Goal: Information Seeking & Learning: Check status

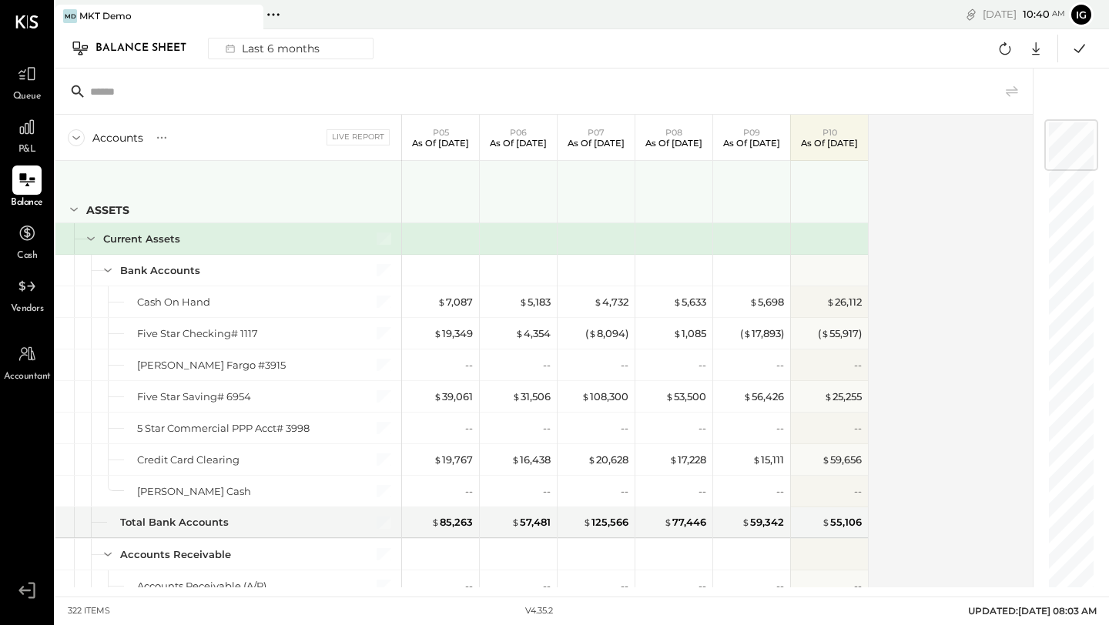
click at [79, 208] on icon at bounding box center [73, 209] width 17 height 17
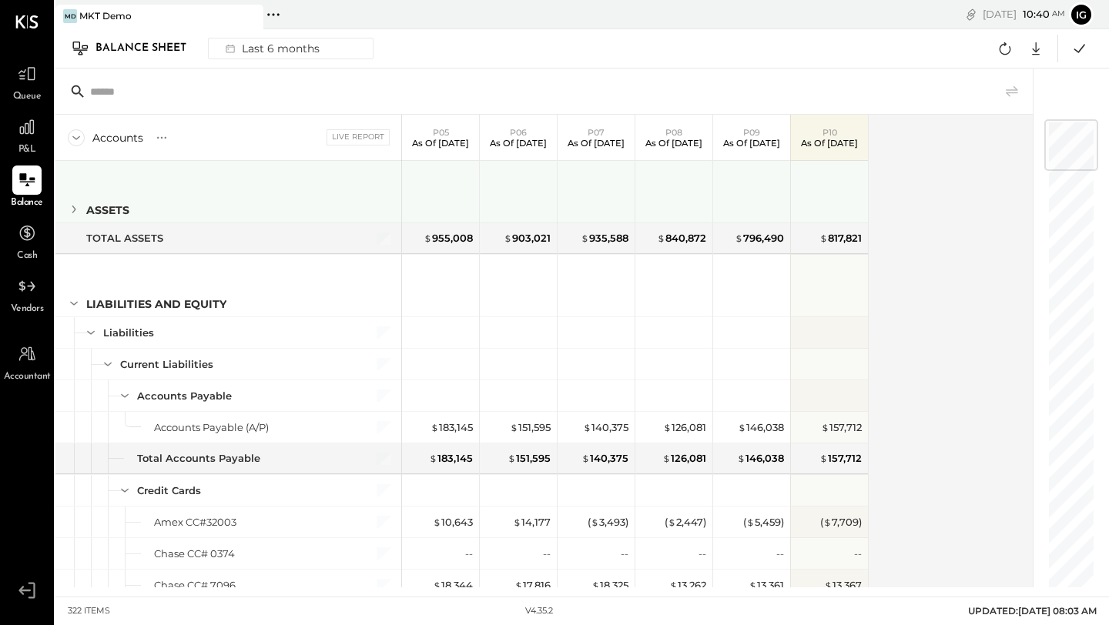
click at [78, 210] on icon at bounding box center [73, 209] width 17 height 17
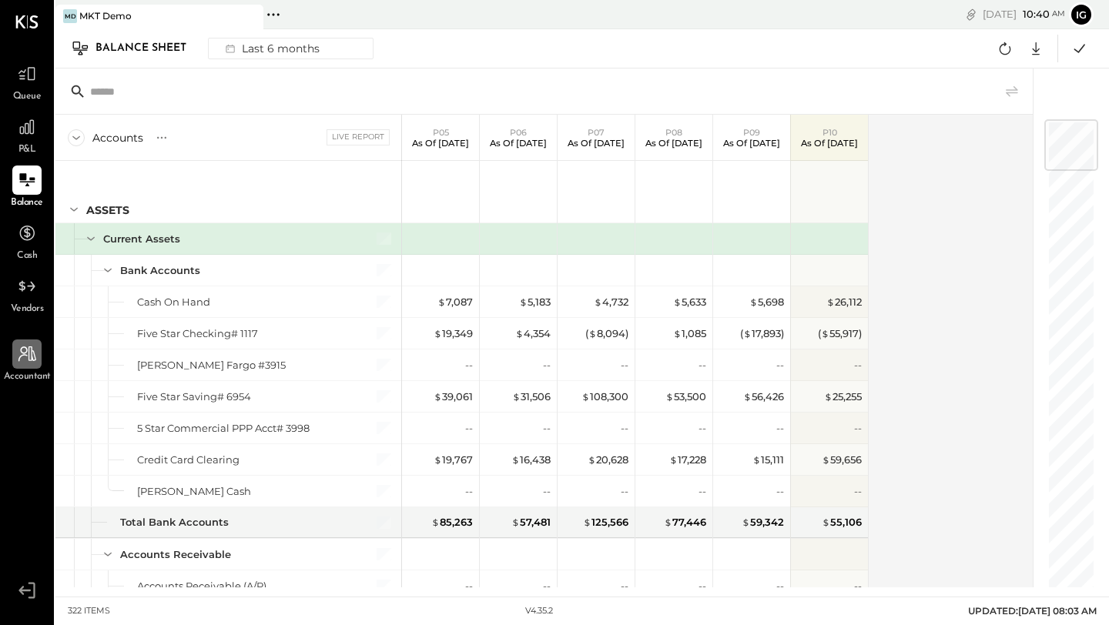
click at [24, 360] on icon at bounding box center [27, 354] width 20 height 20
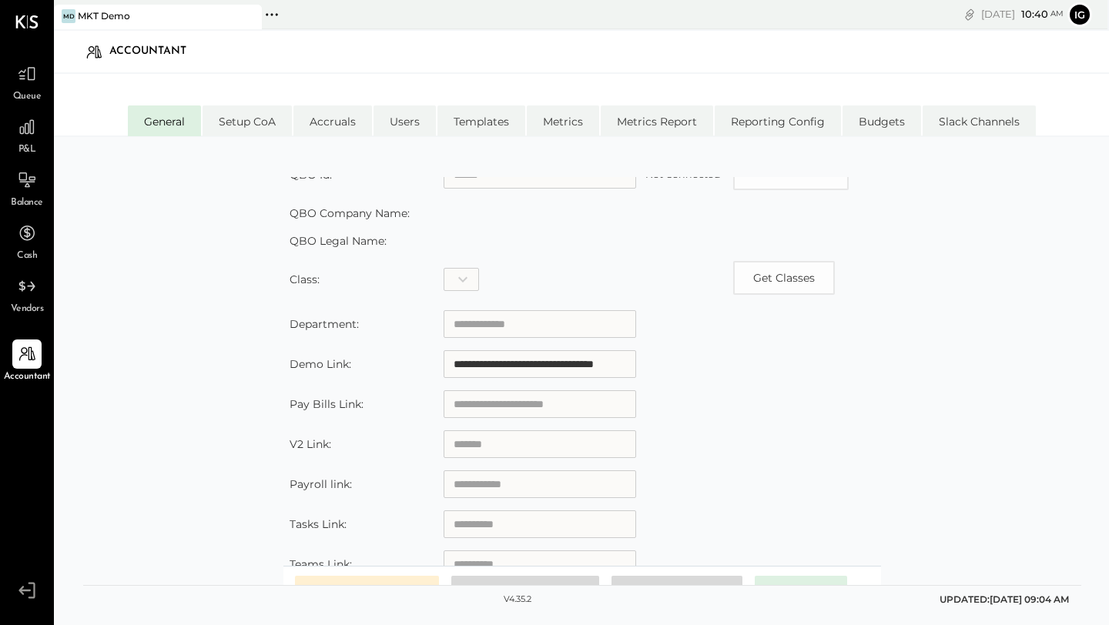
scroll to position [290, 0]
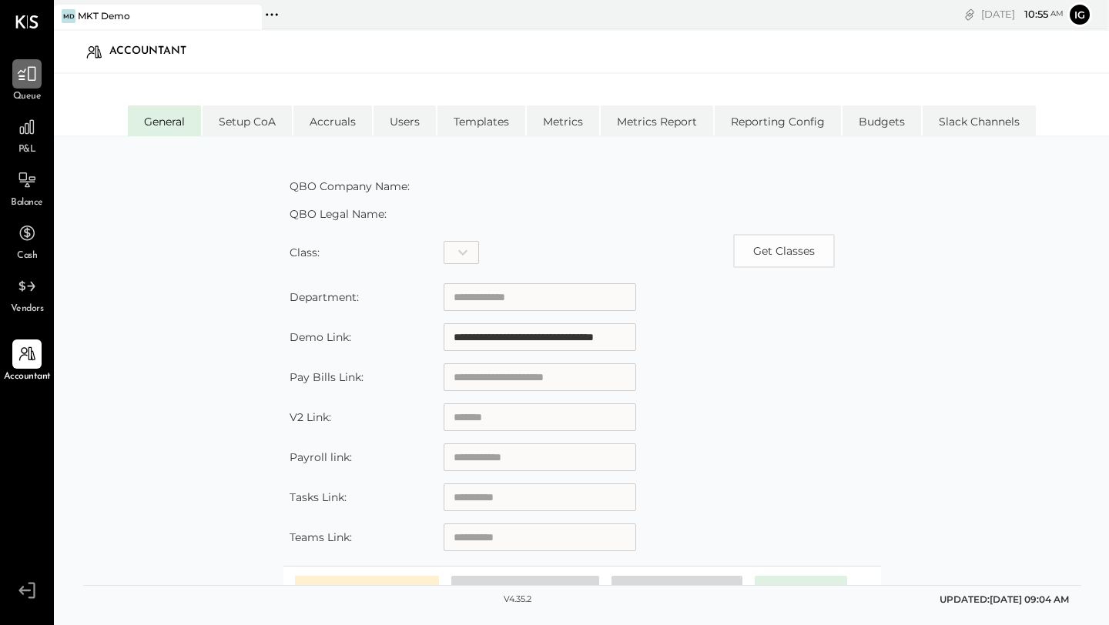
click at [29, 76] on icon at bounding box center [27, 74] width 20 height 20
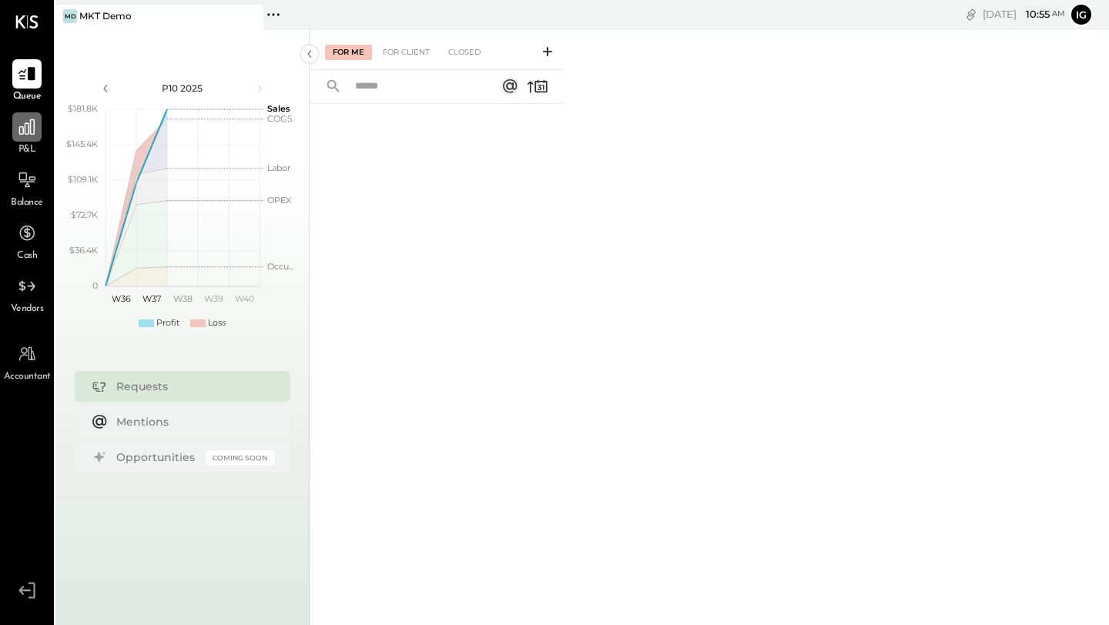
click at [36, 138] on div at bounding box center [26, 126] width 29 height 29
